Goal: Information Seeking & Learning: Learn about a topic

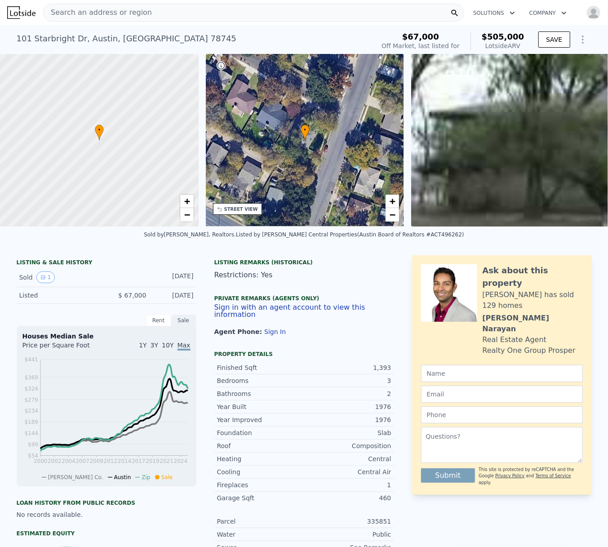
click at [121, 10] on span "Search an address or region" at bounding box center [98, 12] width 108 height 11
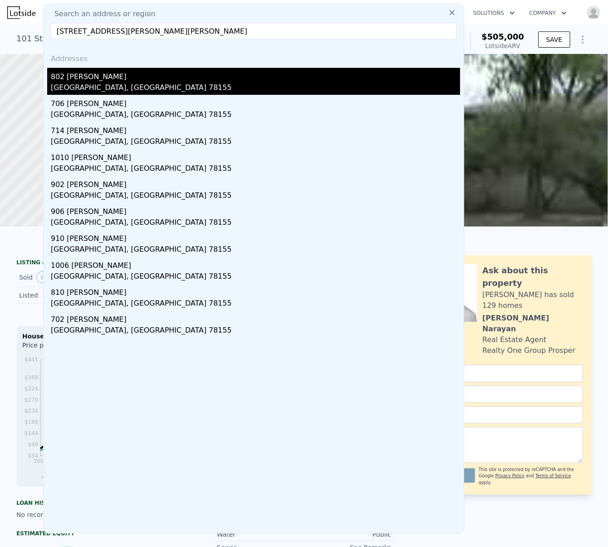
type input "[STREET_ADDRESS][PERSON_NAME][PERSON_NAME]"
click at [57, 87] on div "[GEOGRAPHIC_DATA], [GEOGRAPHIC_DATA] 78155" at bounding box center [255, 88] width 409 height 13
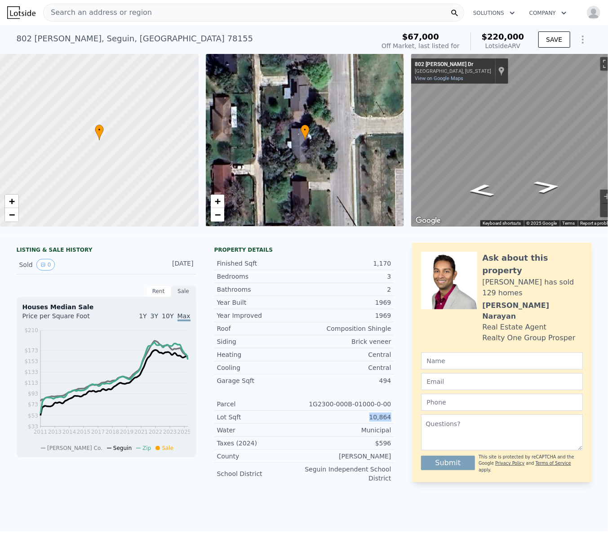
drag, startPoint x: 386, startPoint y: 424, endPoint x: 369, endPoint y: 424, distance: 17.5
click at [369, 421] on div "10,864" at bounding box center [347, 416] width 87 height 9
copy div "10,864"
click at [599, 143] on div "Search an address or region Solutions Company Open main menu Open user menu [ST…" at bounding box center [304, 273] width 608 height 547
click at [319, 126] on div "• + −" at bounding box center [305, 140] width 199 height 173
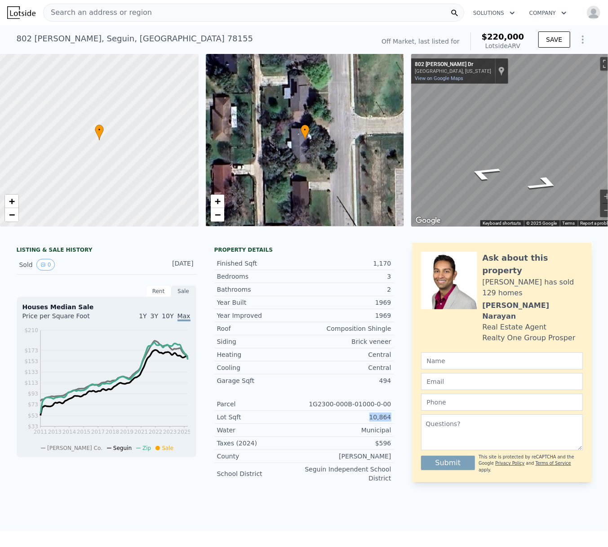
click at [319, 144] on div "• + −" at bounding box center [305, 140] width 199 height 173
click at [220, 201] on span "+" at bounding box center [217, 200] width 6 height 11
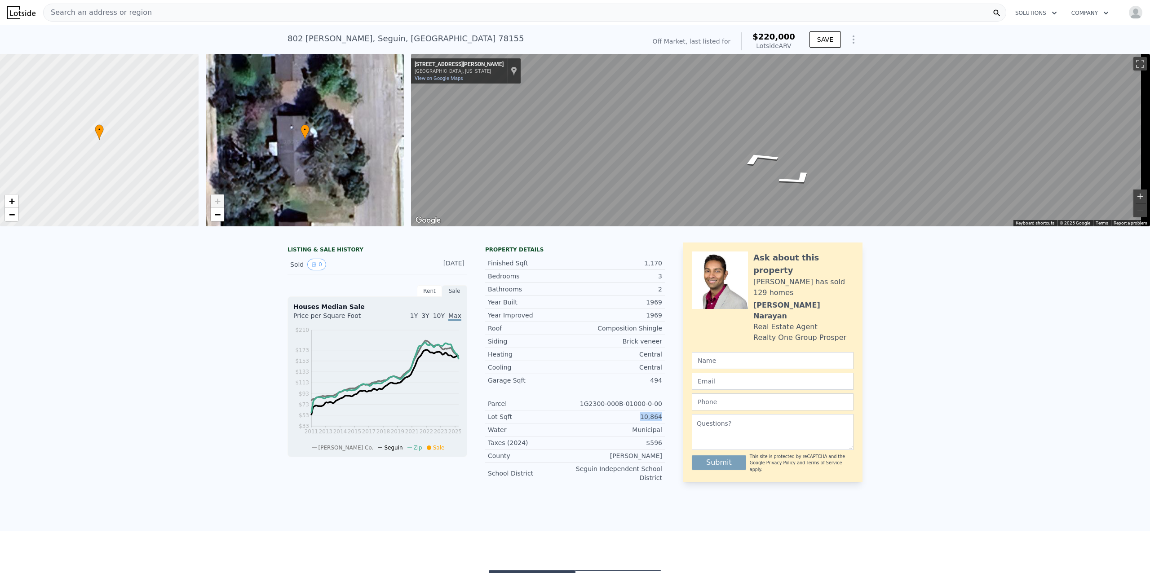
click at [607, 196] on button "Zoom in" at bounding box center [1139, 196] width 13 height 13
click at [607, 186] on div "Map" at bounding box center [780, 140] width 739 height 173
click at [607, 195] on button "Zoom in" at bounding box center [1139, 196] width 13 height 13
click at [607, 211] on button "Zoom out" at bounding box center [1139, 209] width 13 height 13
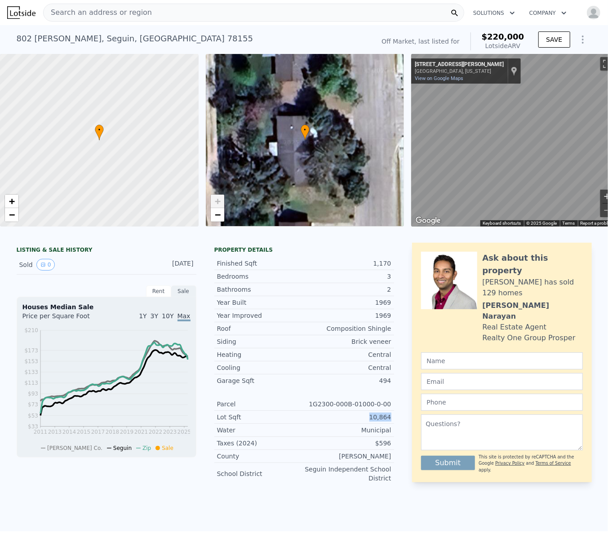
scroll to position [0, 22]
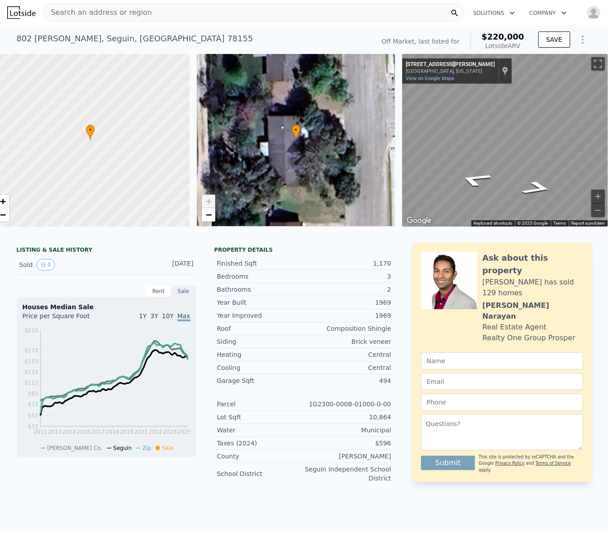
click at [194, 9] on div "Search an address or region" at bounding box center [253, 13] width 421 height 18
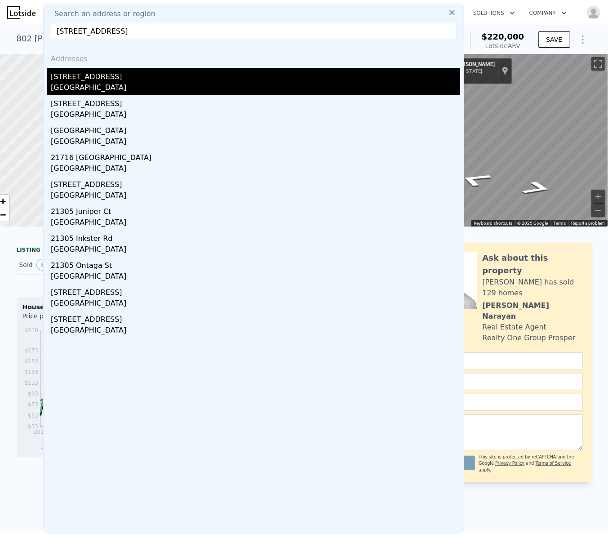
type input "[STREET_ADDRESS]"
click at [86, 87] on div "[GEOGRAPHIC_DATA]" at bounding box center [255, 88] width 409 height 13
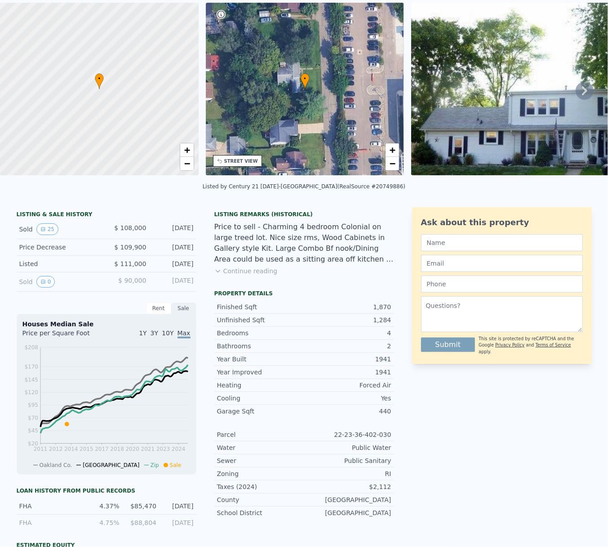
scroll to position [3, 0]
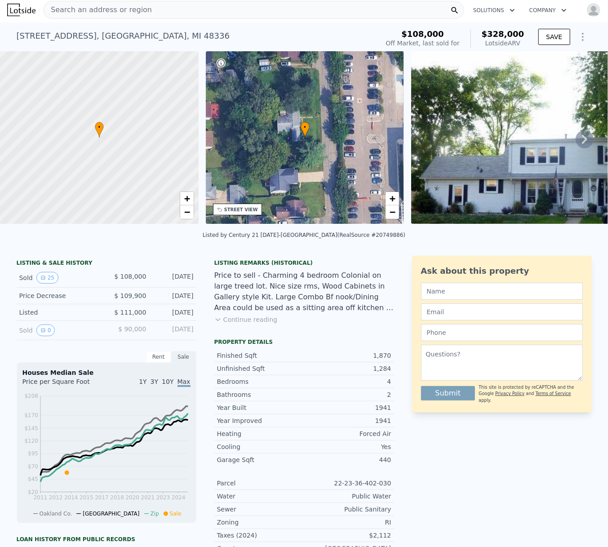
click at [502, 162] on img at bounding box center [557, 137] width 292 height 173
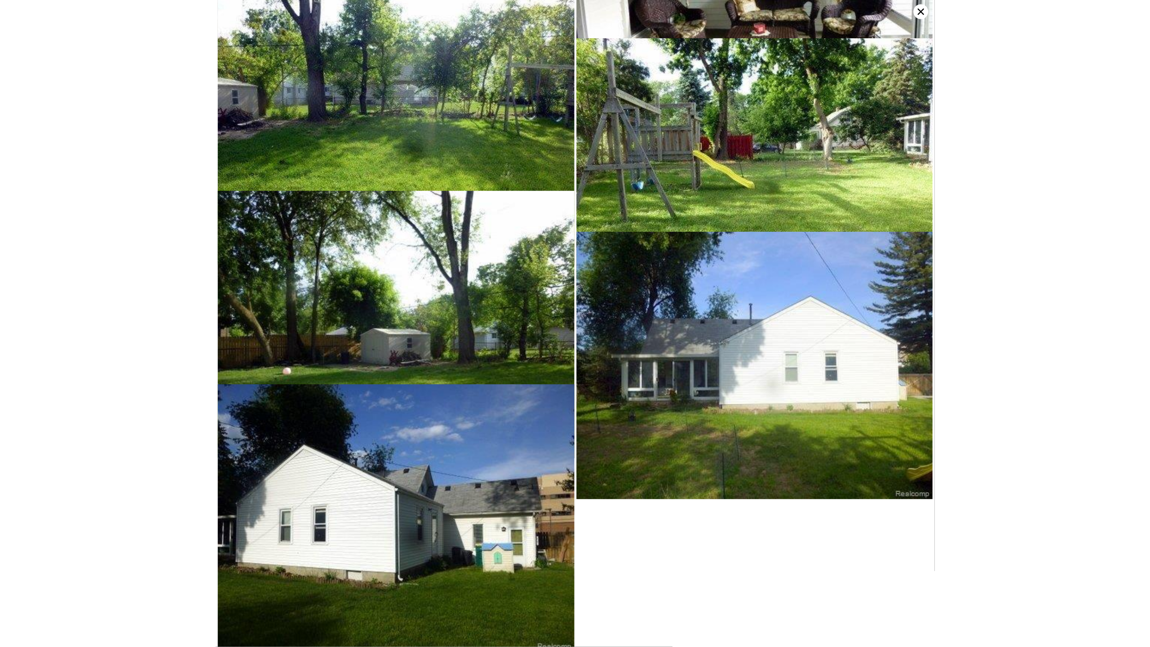
scroll to position [1605, 0]
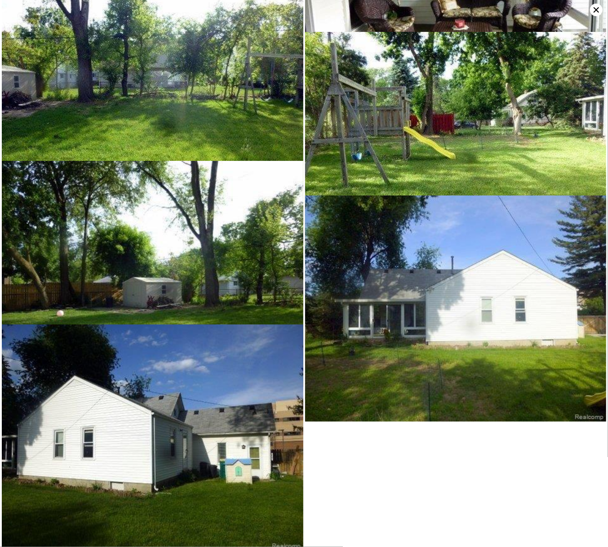
click at [596, 6] on icon at bounding box center [596, 10] width 13 height 13
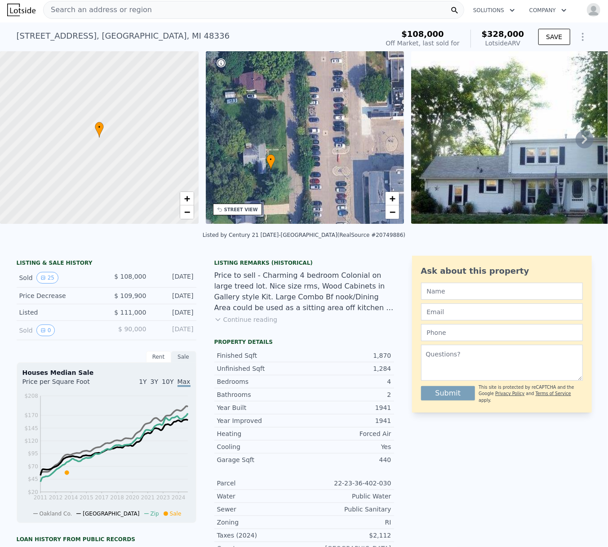
drag, startPoint x: 360, startPoint y: 149, endPoint x: 326, endPoint y: 181, distance: 47.0
click at [326, 181] on div "• + −" at bounding box center [305, 137] width 199 height 173
click at [396, 214] on link "−" at bounding box center [391, 211] width 13 height 13
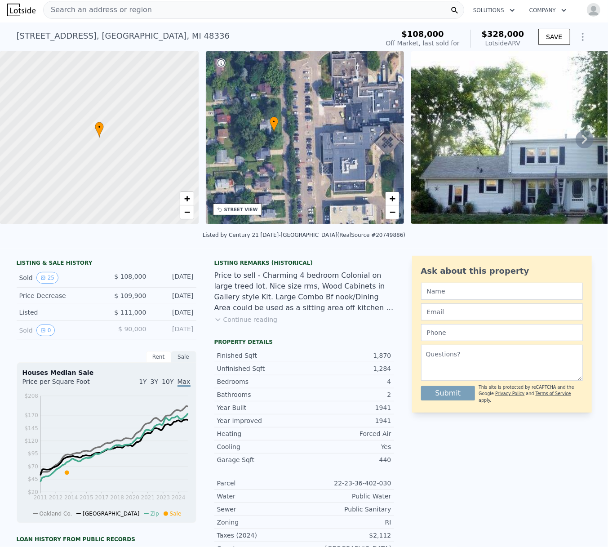
drag, startPoint x: 358, startPoint y: 153, endPoint x: 344, endPoint y: 132, distance: 25.5
click at [344, 132] on div "• + −" at bounding box center [305, 137] width 199 height 173
click at [142, 13] on div "Search an address or region" at bounding box center [253, 10] width 421 height 18
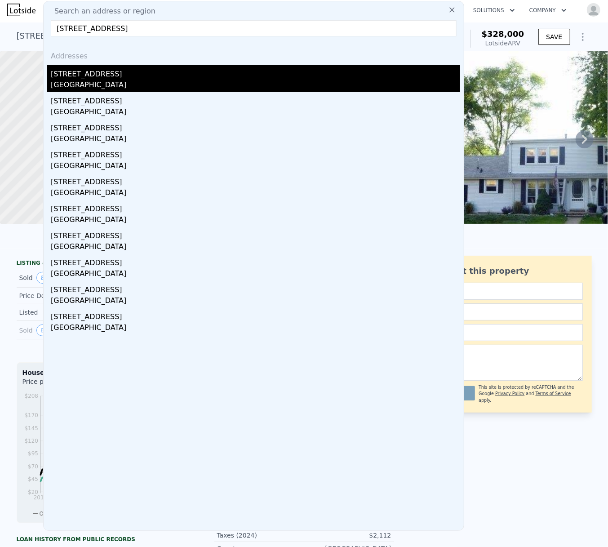
type input "[STREET_ADDRESS]"
click at [99, 75] on div "[STREET_ADDRESS]" at bounding box center [255, 72] width 409 height 14
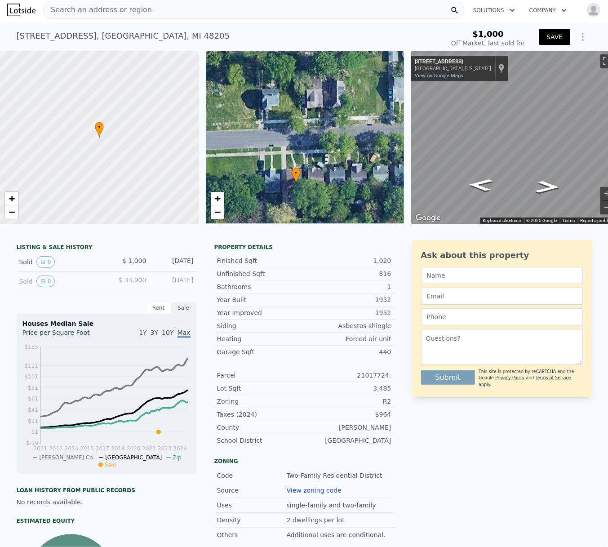
drag, startPoint x: 293, startPoint y: 139, endPoint x: 284, endPoint y: 185, distance: 46.7
click at [284, 185] on div "• + −" at bounding box center [305, 137] width 199 height 173
click at [179, 13] on div "Search an address or region" at bounding box center [253, 10] width 421 height 18
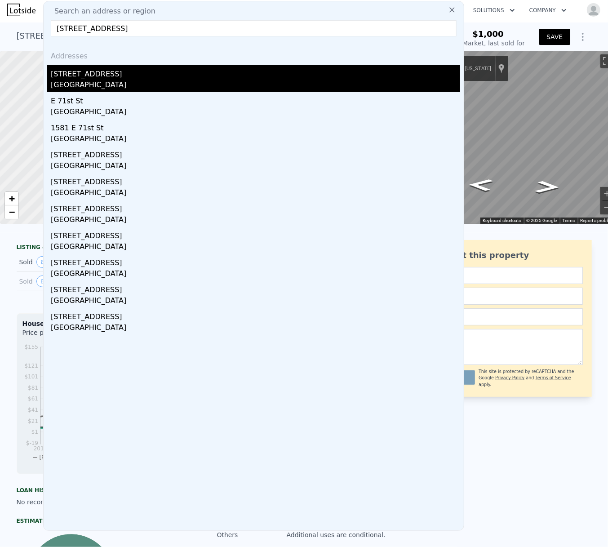
type input "[STREET_ADDRESS]"
click at [85, 81] on div "[GEOGRAPHIC_DATA]" at bounding box center [255, 86] width 409 height 13
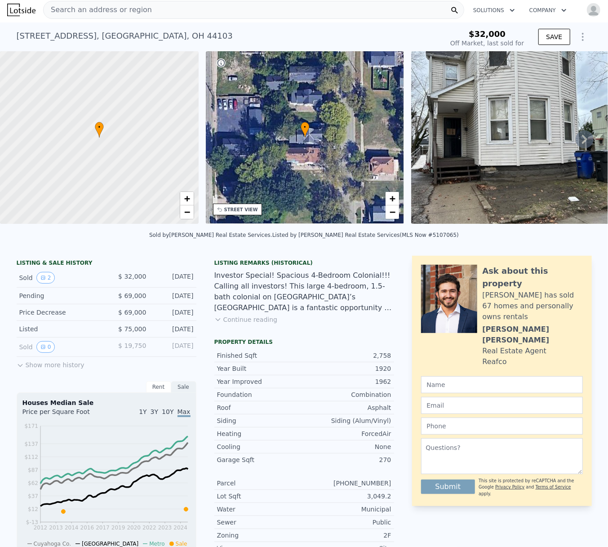
click at [485, 146] on img at bounding box center [510, 137] width 199 height 173
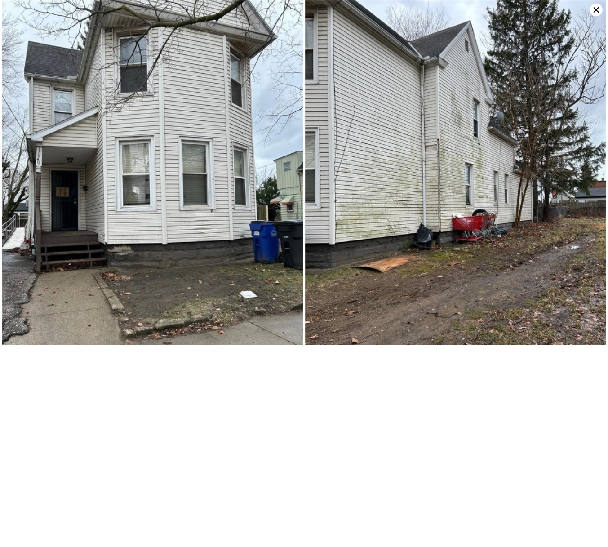
click at [596, 12] on icon at bounding box center [596, 10] width 13 height 13
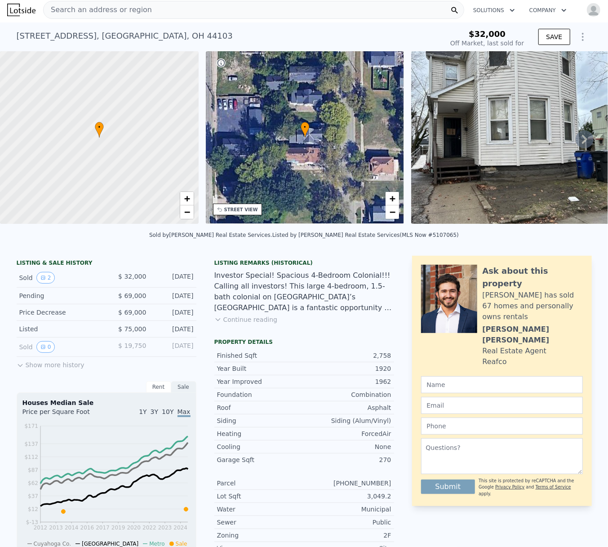
click at [329, 142] on div "• + −" at bounding box center [305, 137] width 199 height 173
click at [243, 206] on div "STREET VIEW" at bounding box center [241, 209] width 34 height 7
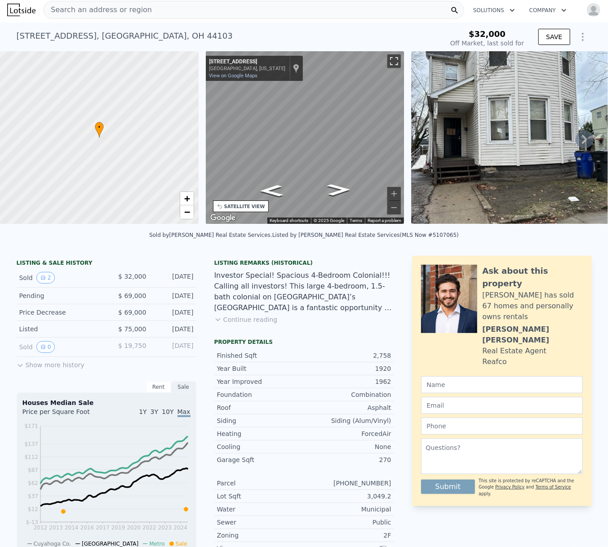
click at [397, 62] on button "Toggle fullscreen view" at bounding box center [393, 60] width 13 height 13
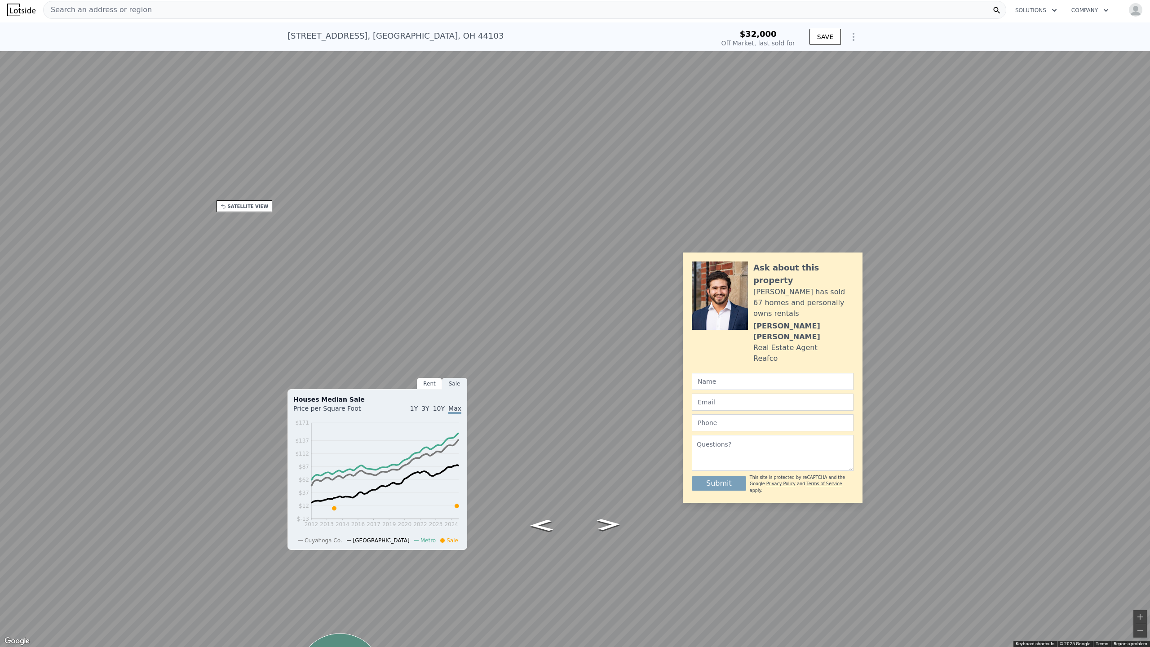
click at [607, 546] on button "Zoom out" at bounding box center [1139, 630] width 13 height 13
click at [607, 546] on button "Zoom in" at bounding box center [1139, 616] width 13 height 13
click at [607, 11] on button "Toggle fullscreen view" at bounding box center [1139, 9] width 13 height 13
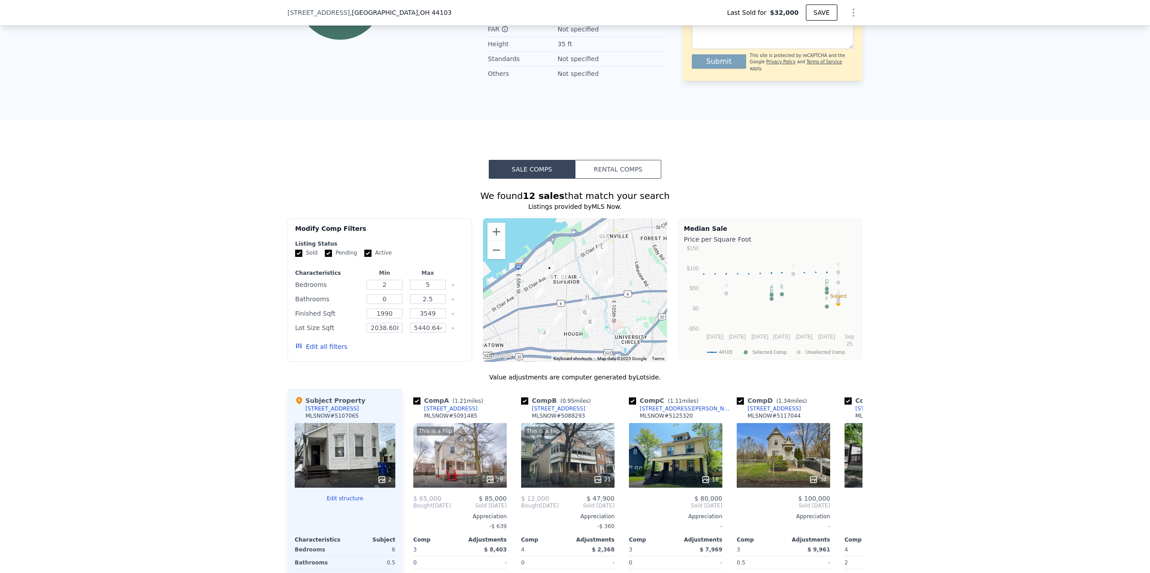
scroll to position [669, 0]
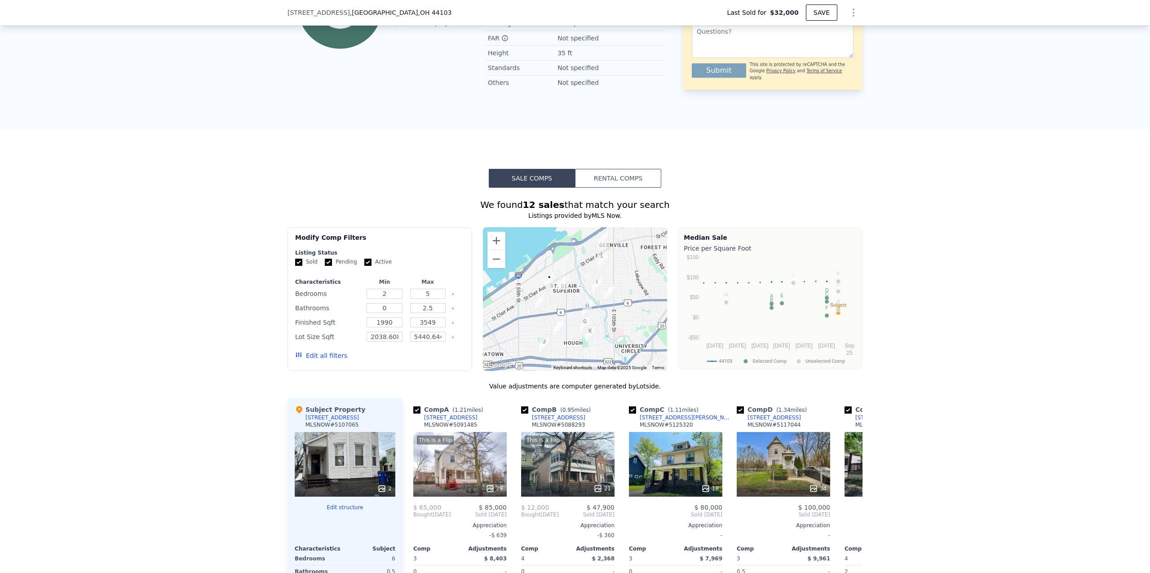
type input "$ 76,000"
type input "$ 35,563"
